Goal: Task Accomplishment & Management: Use online tool/utility

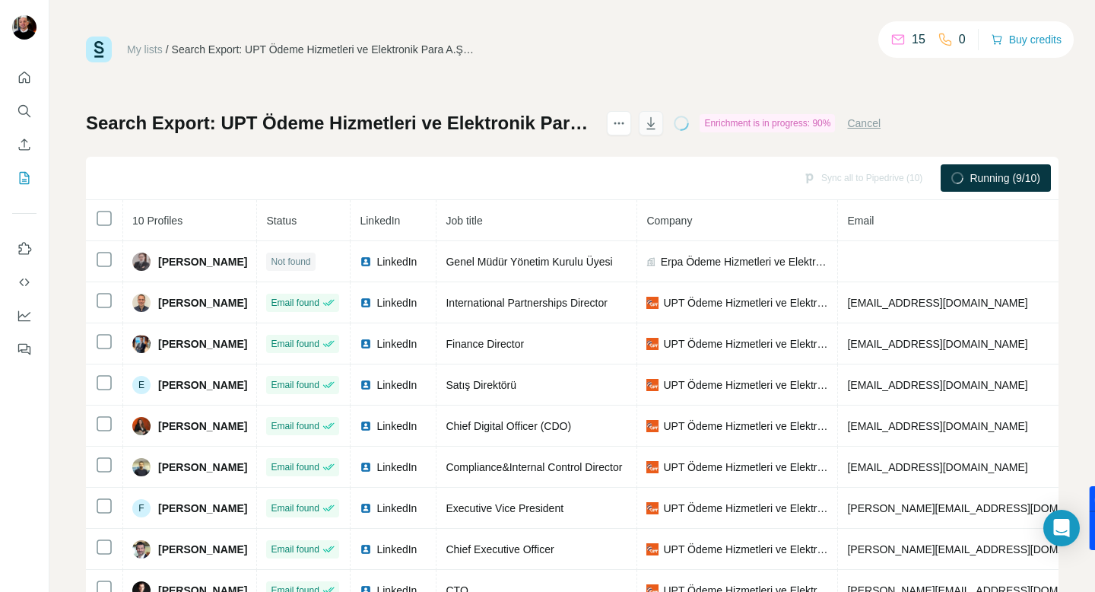
click at [658, 125] on icon "button" at bounding box center [650, 123] width 15 height 15
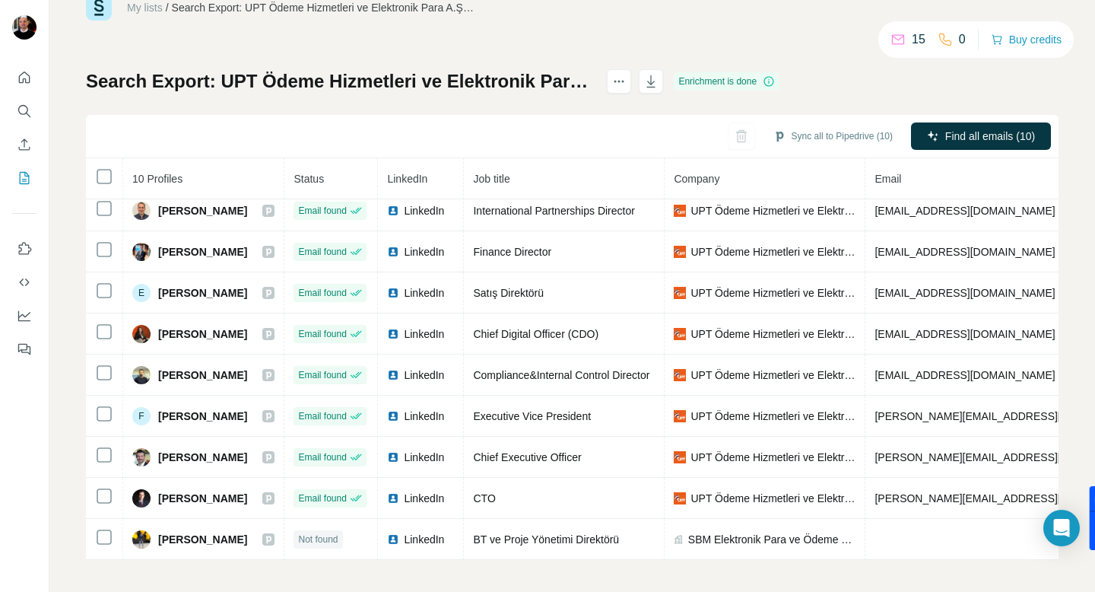
scroll to position [44, 0]
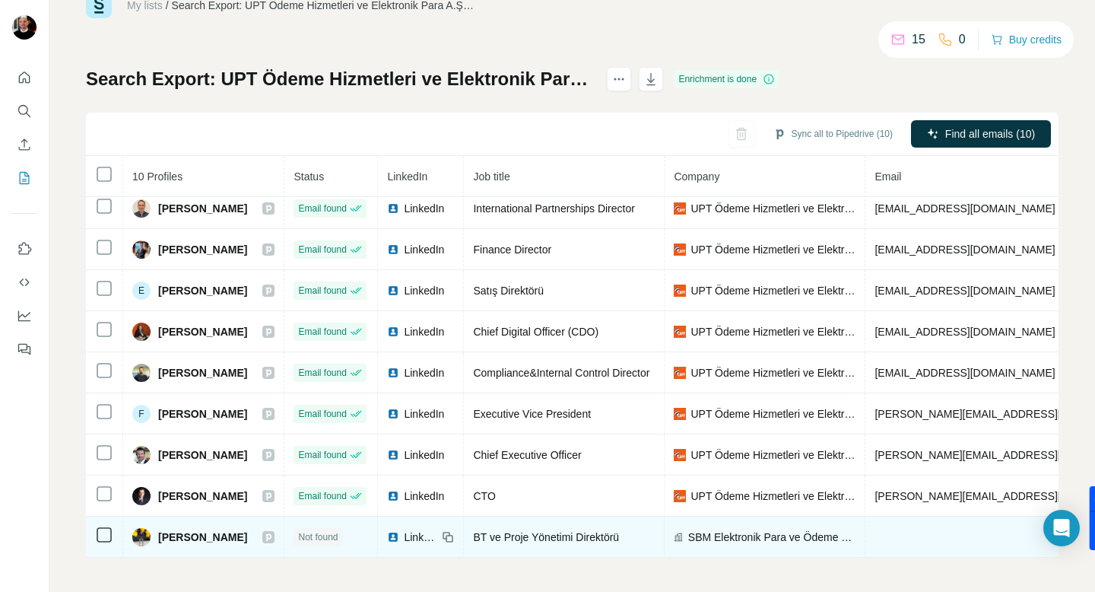
click at [230, 529] on span "[PERSON_NAME]" at bounding box center [202, 536] width 89 height 15
click at [215, 531] on span "[PERSON_NAME]" at bounding box center [202, 536] width 89 height 15
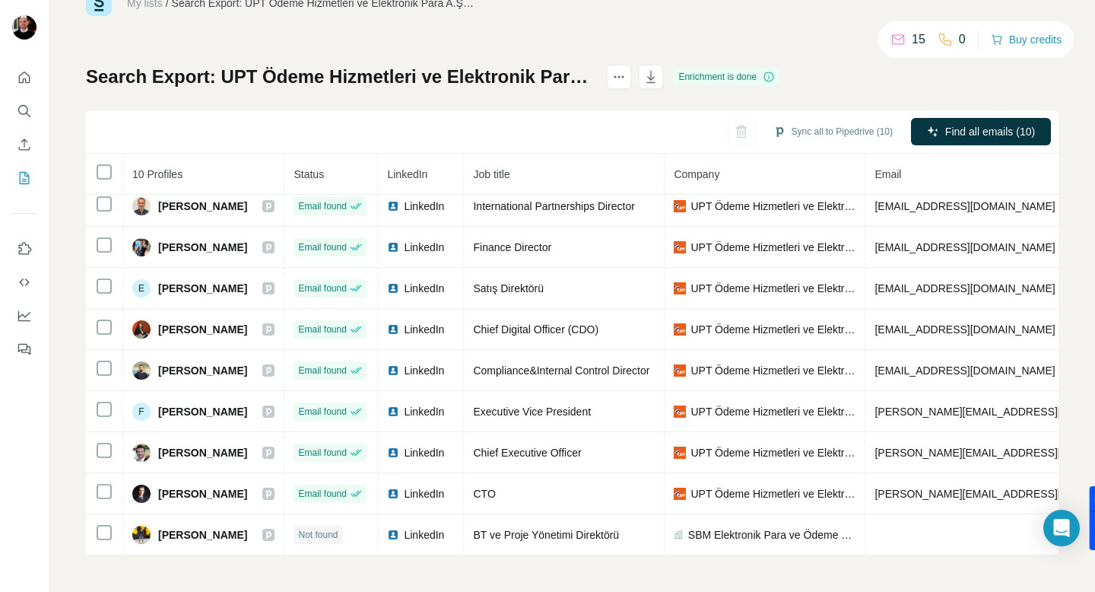
scroll to position [0, 0]
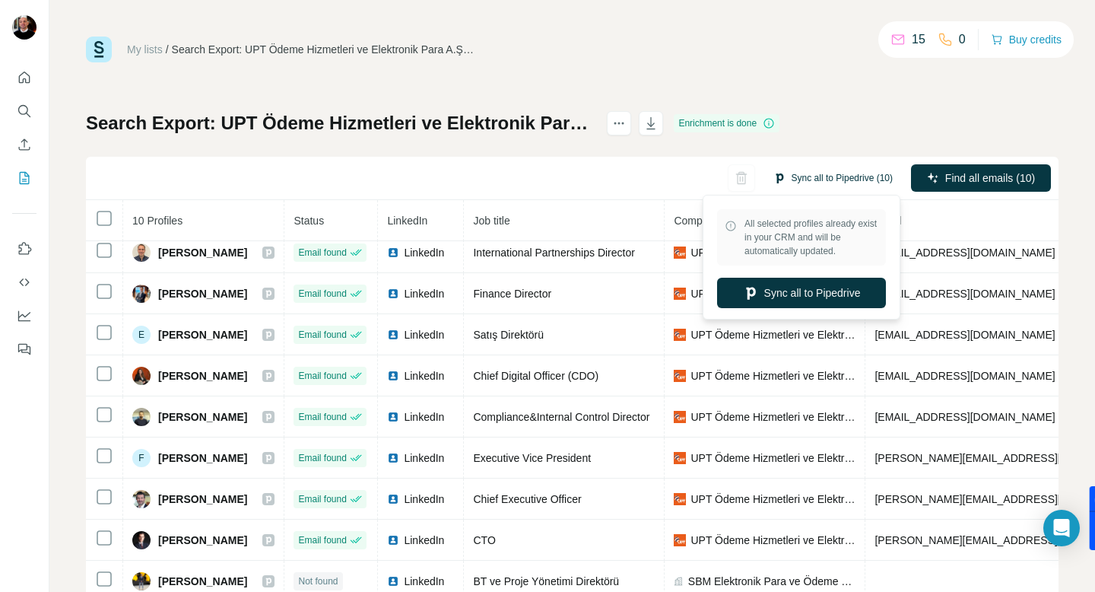
click at [813, 174] on button "Sync all to Pipedrive (10)" at bounding box center [833, 178] width 141 height 23
click at [809, 287] on button "Sync all to Pipedrive" at bounding box center [801, 293] width 169 height 30
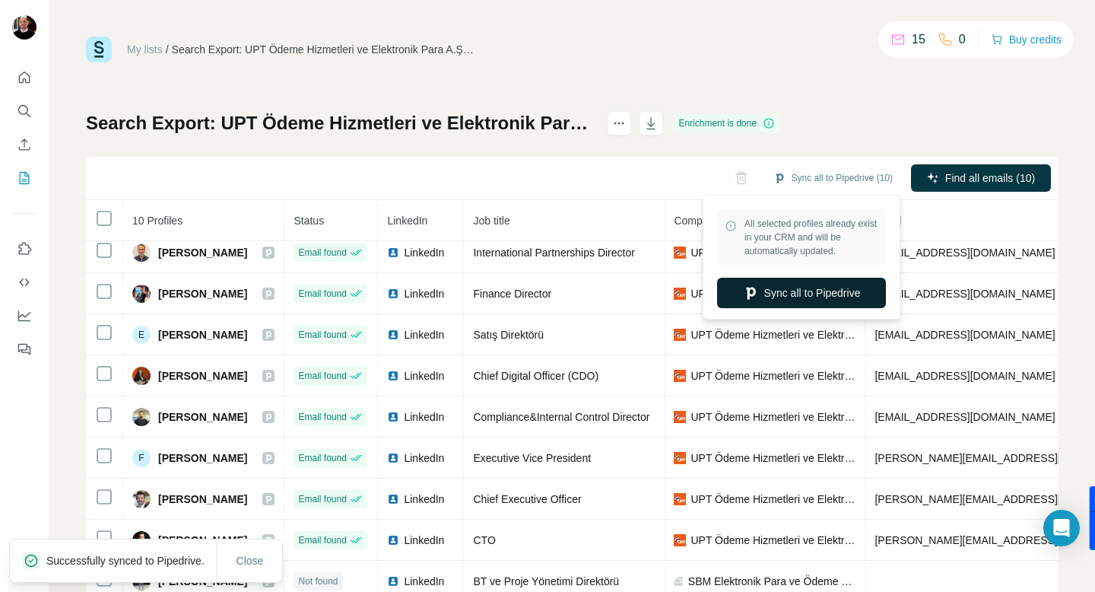
click at [820, 298] on button "Sync all to Pipedrive" at bounding box center [801, 293] width 169 height 30
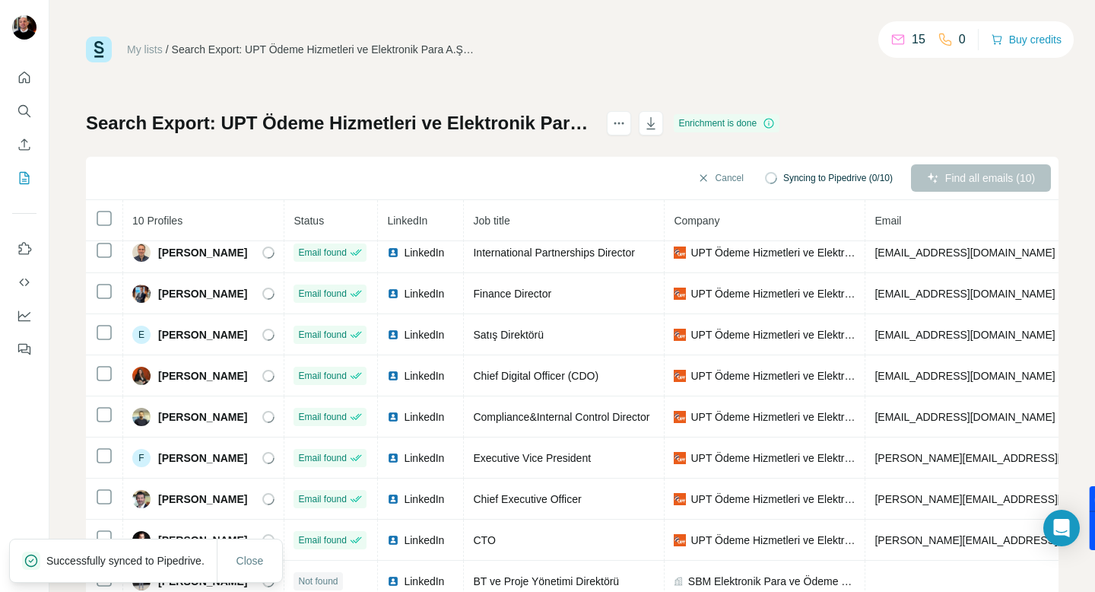
click at [823, 181] on span "Syncing to Pipedrive (0/10)" at bounding box center [837, 178] width 109 height 14
click at [800, 179] on span "Syncing to Pipedrive (0/10)" at bounding box center [837, 178] width 109 height 14
